Goal: Task Accomplishment & Management: Complete application form

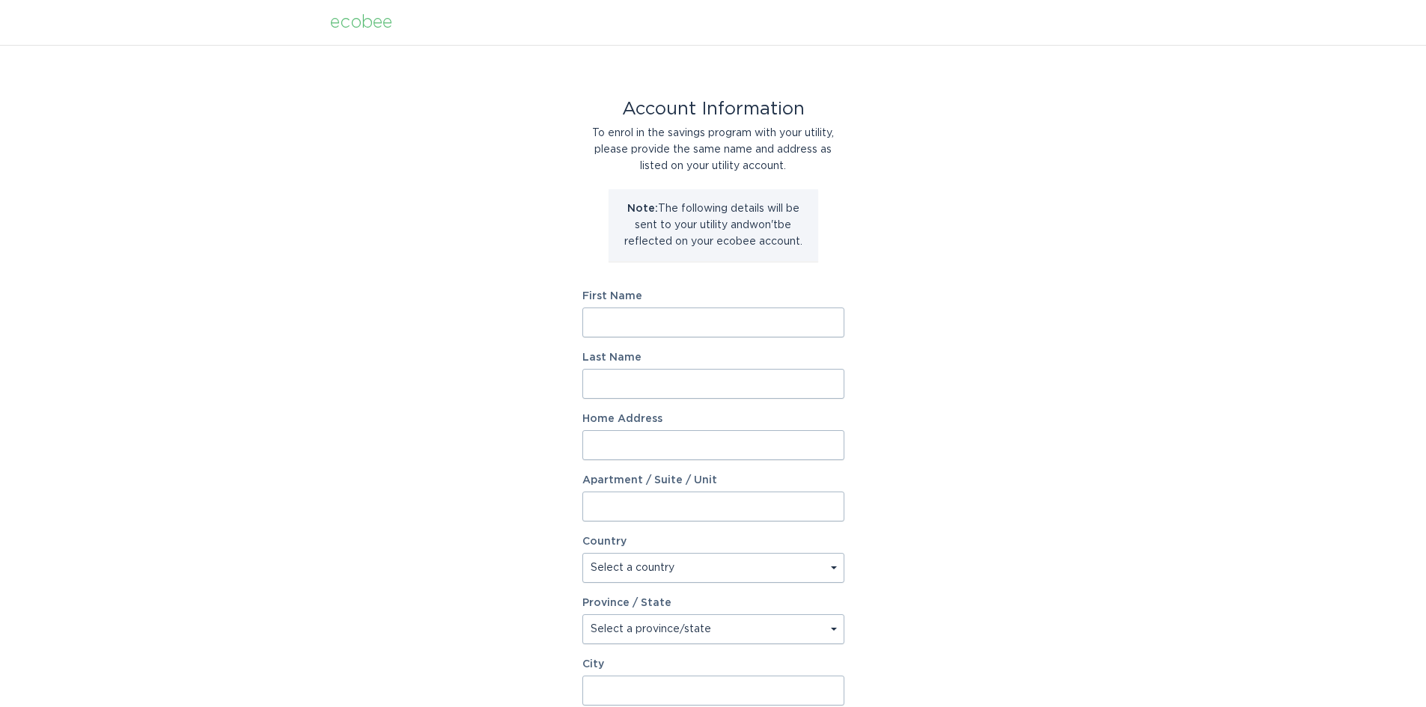
click at [623, 326] on input "First Name" at bounding box center [713, 323] width 262 height 30
type input "[PERSON_NAME]"
type input "[STREET_ADDRESS]"
click at [637, 559] on select "Select a country [GEOGRAPHIC_DATA] [GEOGRAPHIC_DATA]" at bounding box center [713, 568] width 262 height 30
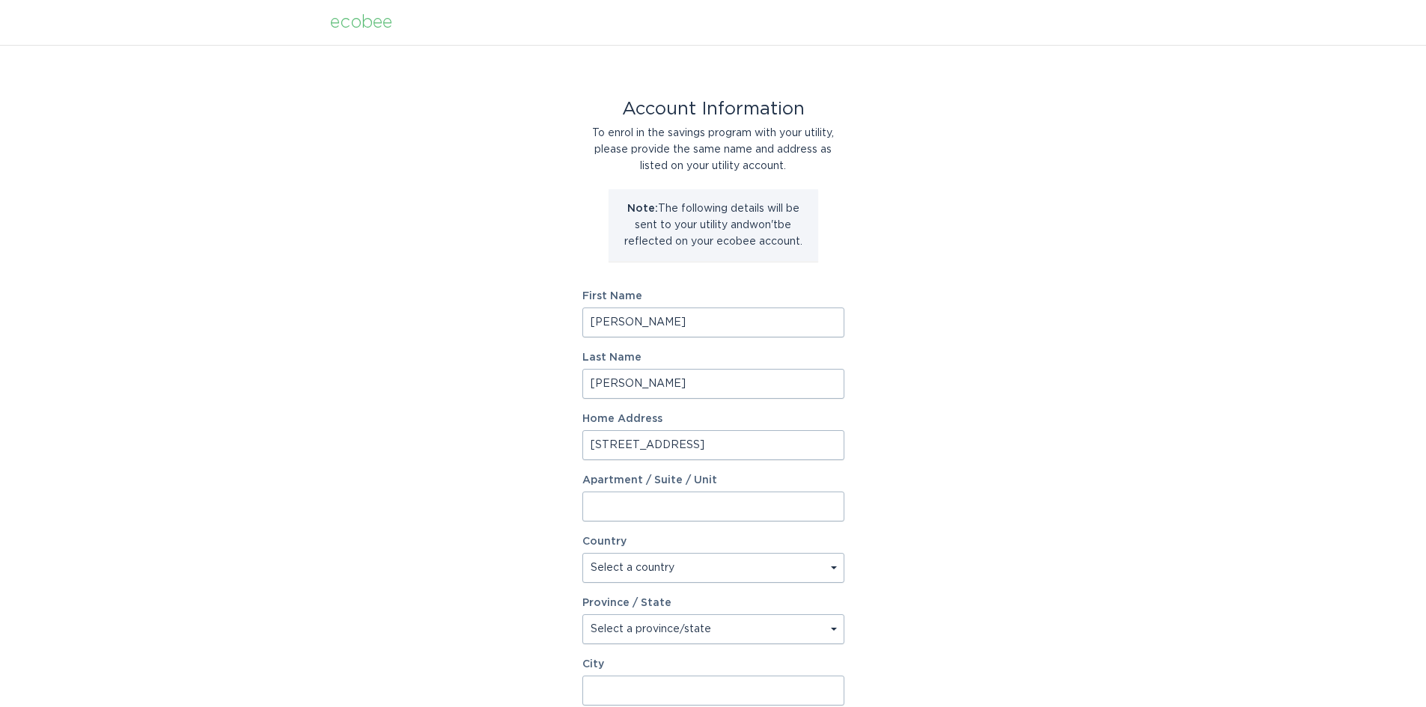
select select "CA"
click at [582, 553] on select "Select a country [GEOGRAPHIC_DATA] [GEOGRAPHIC_DATA]" at bounding box center [713, 568] width 262 height 30
click at [637, 613] on div "Province / State Select a province/state [GEOGRAPHIC_DATA] [GEOGRAPHIC_DATA] [G…" at bounding box center [713, 621] width 262 height 46
click at [640, 618] on select "Select a province/state [GEOGRAPHIC_DATA] [GEOGRAPHIC_DATA] [GEOGRAPHIC_DATA] […" at bounding box center [713, 629] width 262 height 30
select select "ON"
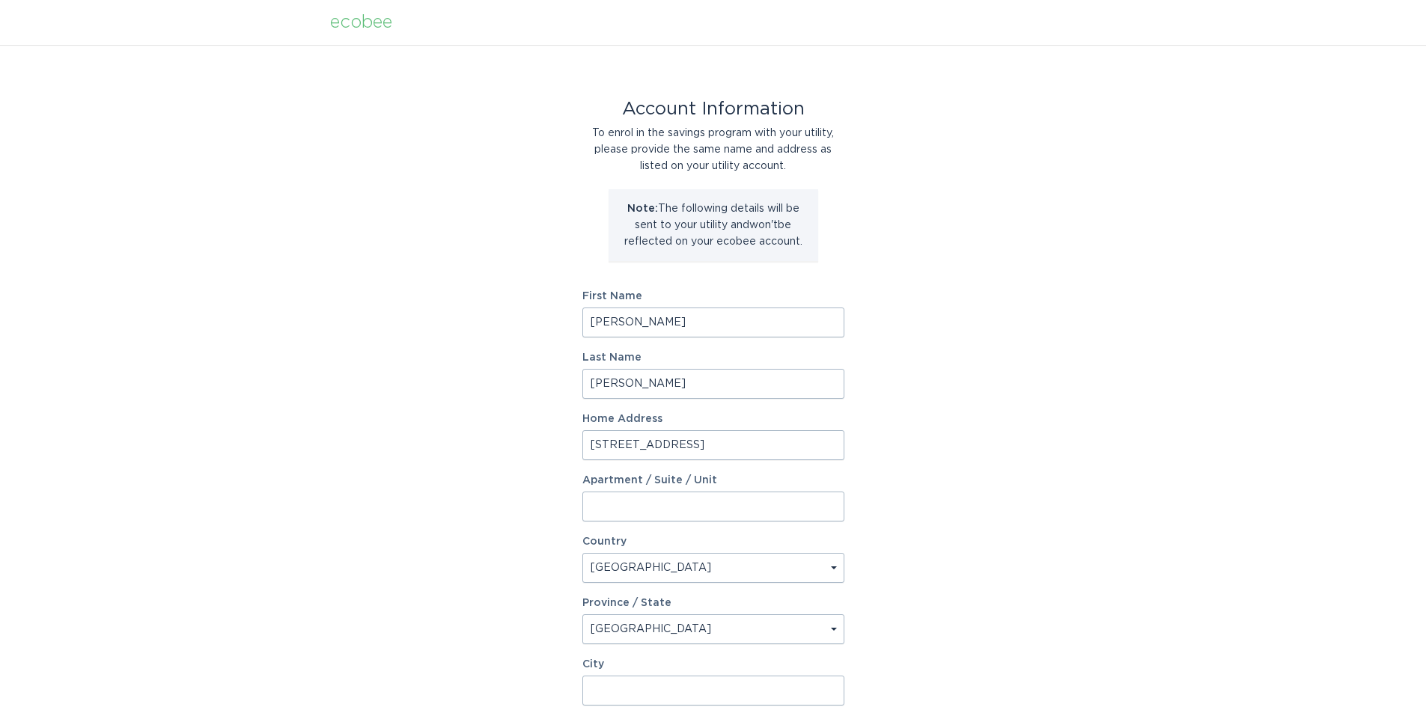
click at [582, 614] on select "Select a province/state [GEOGRAPHIC_DATA] [GEOGRAPHIC_DATA] [GEOGRAPHIC_DATA] […" at bounding box center [713, 629] width 262 height 30
click at [541, 585] on div "Account Information To enrol in the savings program with your utility, please p…" at bounding box center [713, 458] width 1426 height 827
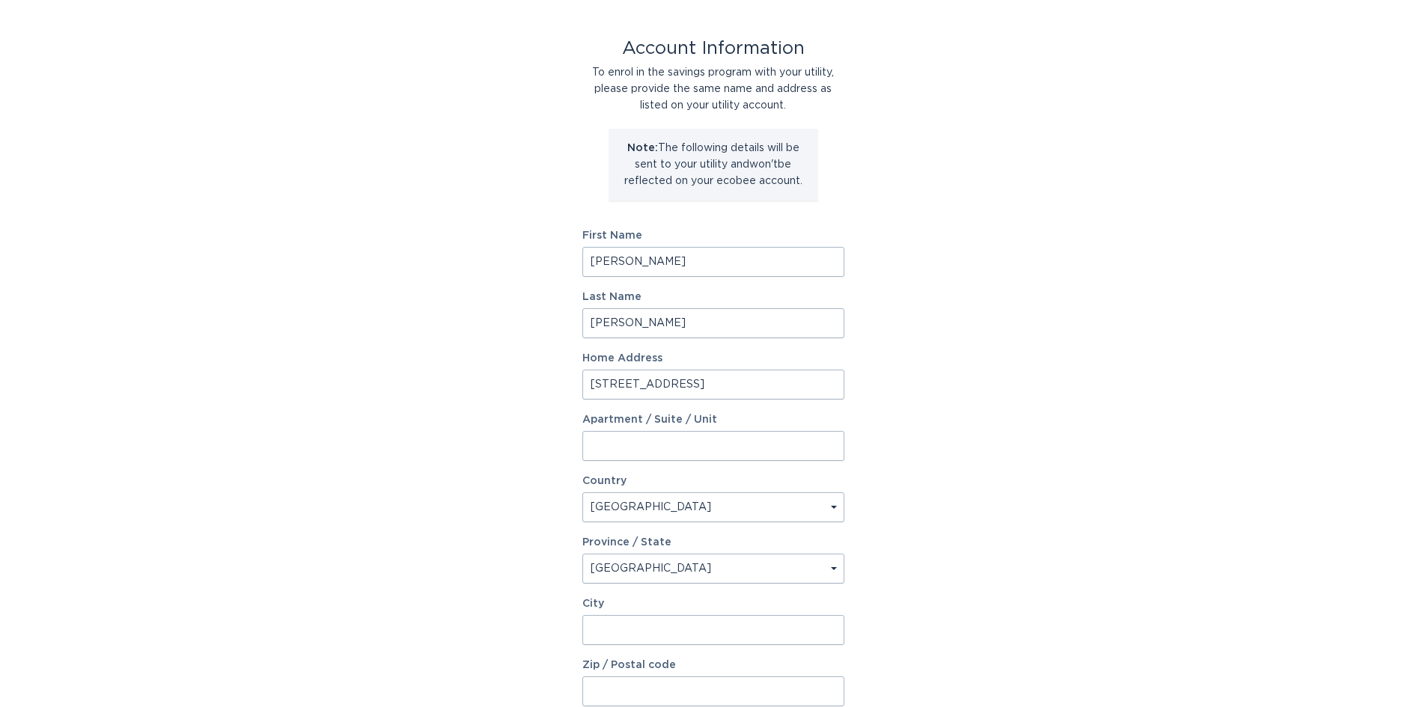
scroll to position [150, 0]
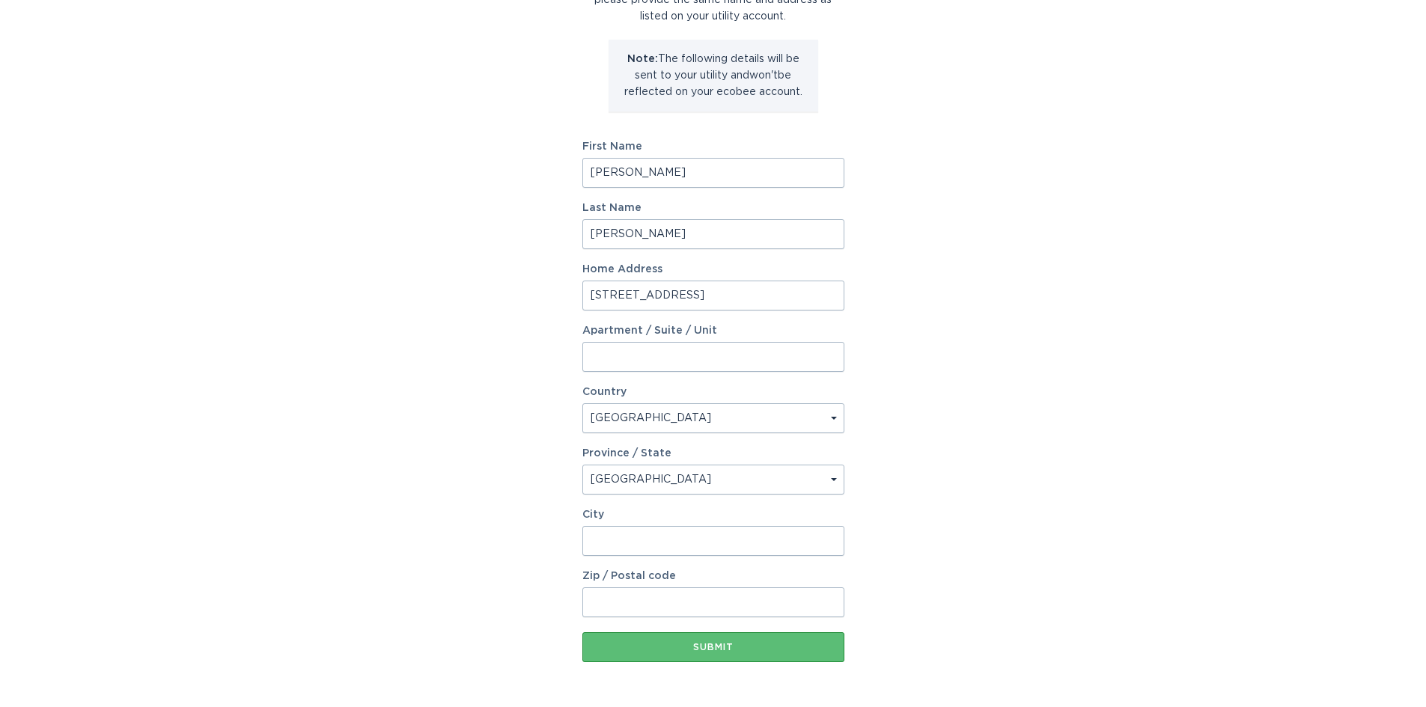
click at [656, 518] on label "City" at bounding box center [713, 515] width 262 height 10
click at [656, 526] on input "City" at bounding box center [713, 541] width 262 height 30
click at [656, 531] on input "City" at bounding box center [713, 541] width 262 height 30
type input "[GEOGRAPHIC_DATA]"
click at [667, 600] on input "Zip / Postal code" at bounding box center [713, 603] width 262 height 30
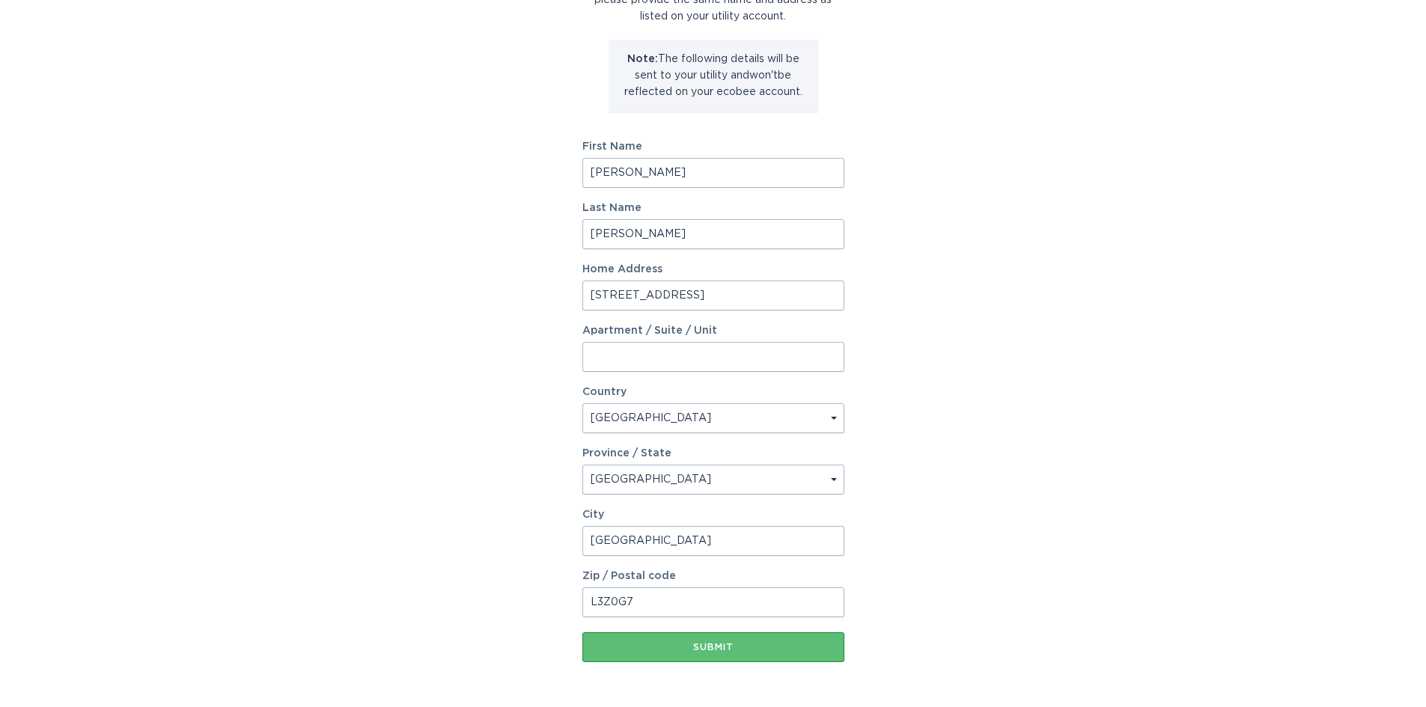
type input "L3Z0G7"
drag, startPoint x: 642, startPoint y: 535, endPoint x: 567, endPoint y: 531, distance: 74.9
click at [567, 531] on div "Account Information To enrol in the savings program with your utility, please p…" at bounding box center [713, 308] width 1426 height 827
type input "b"
type input "Bradford"
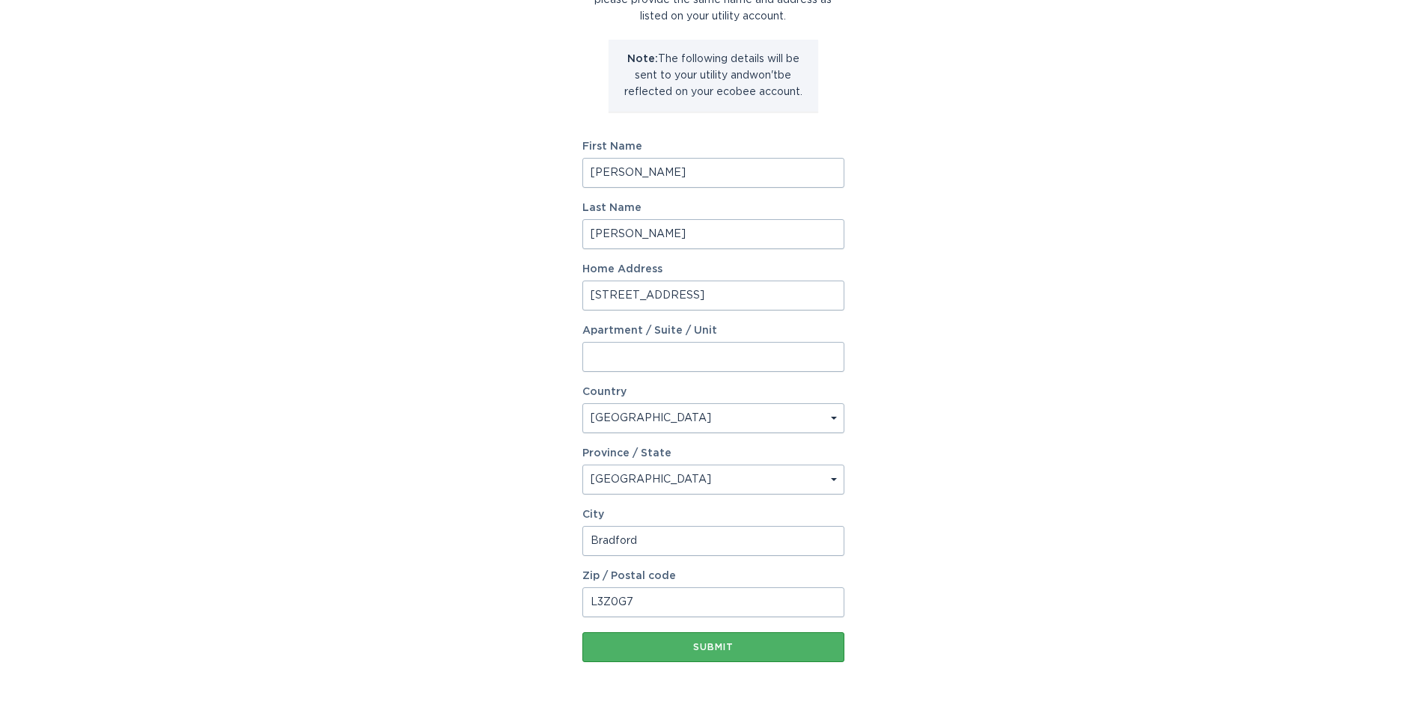
click at [620, 644] on div "Submit" at bounding box center [713, 647] width 247 height 9
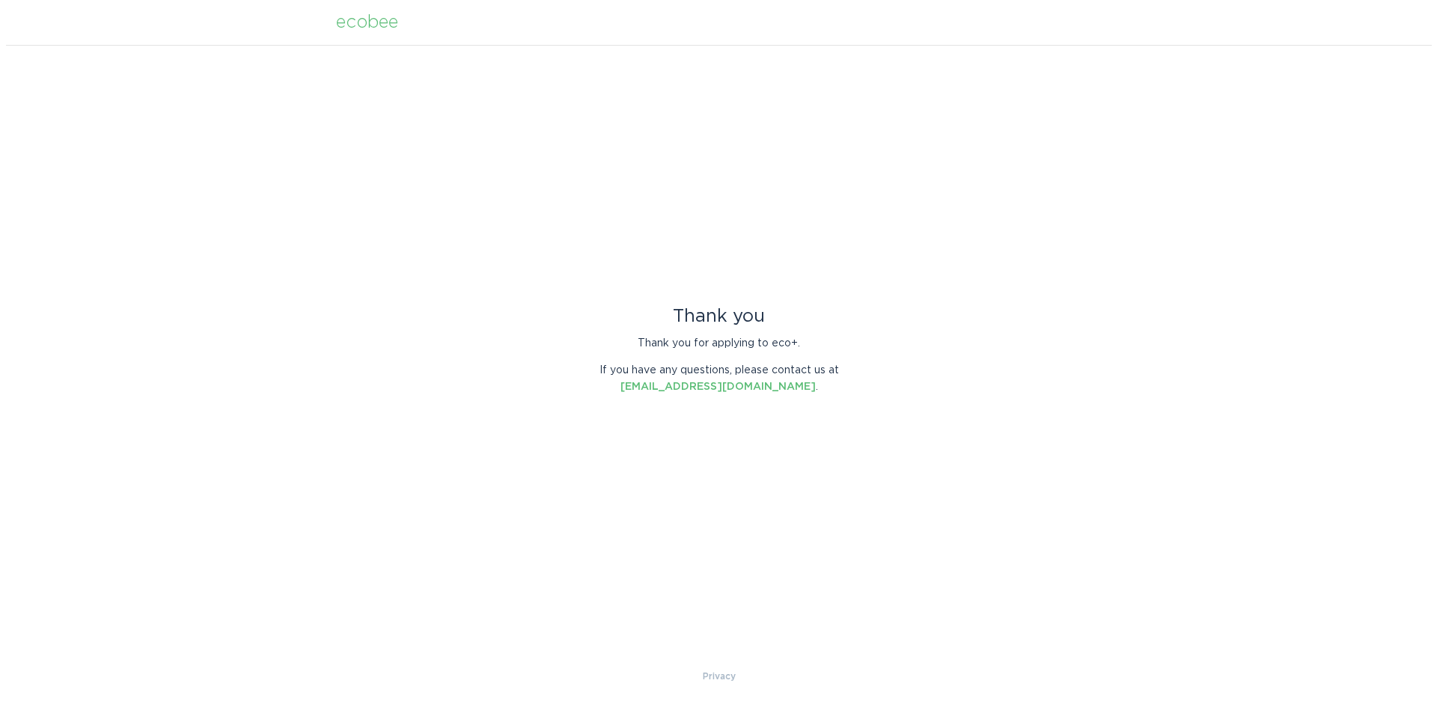
scroll to position [0, 0]
click at [357, 25] on div "ecobee" at bounding box center [366, 22] width 62 height 16
